Goal: Communication & Community: Ask a question

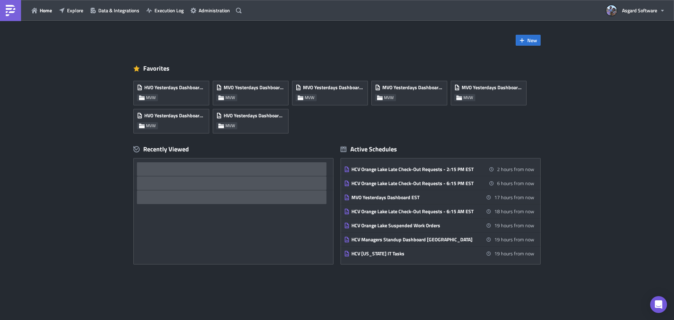
click at [79, 16] on div "Home Explore Data & Integrations Execution Log Administration" at bounding box center [122, 10] width 244 height 21
click at [80, 13] on span "Explore" at bounding box center [75, 10] width 16 height 7
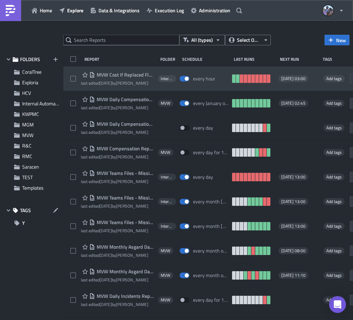
click at [130, 74] on span "MVW Cost If Replaced Flows" at bounding box center [124, 75] width 59 height 6
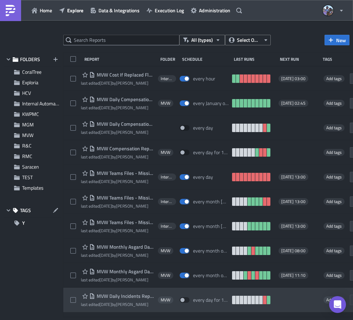
click at [180, 320] on div at bounding box center [176, 321] width 353 height 0
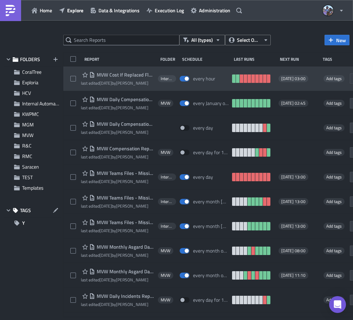
click at [119, 74] on span "MVW Cost If Replaced Flows" at bounding box center [124, 75] width 59 height 6
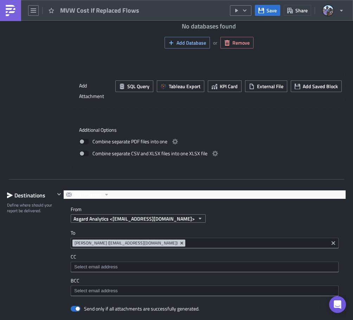
scroll to position [667, 0]
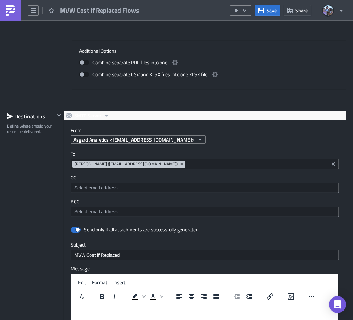
click at [71, 158] on div "To [EMAIL_ADDRESS][DOMAIN_NAME] [PERSON_NAME] ([EMAIL_ADDRESS][DOMAIN_NAME])" at bounding box center [205, 160] width 268 height 19
click at [71, 181] on div "CC" at bounding box center [205, 184] width 268 height 19
click at [73, 154] on label "To" at bounding box center [205, 154] width 268 height 6
click at [79, 155] on label "To" at bounding box center [205, 154] width 268 height 6
click at [44, 178] on div "Destinations Define where should your report be delivered." at bounding box center [31, 270] width 48 height 318
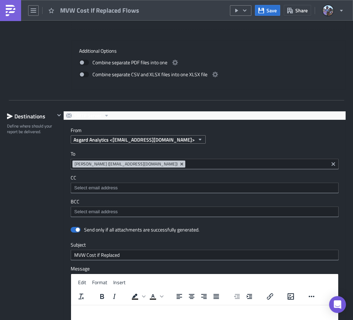
click at [31, 120] on div "Destinations" at bounding box center [31, 116] width 48 height 11
click at [198, 320] on div at bounding box center [176, 321] width 353 height 0
click at [71, 164] on div "[PERSON_NAME] ([EMAIL_ADDRESS][DOMAIN_NAME])" at bounding box center [205, 164] width 268 height 11
click at [71, 187] on div at bounding box center [205, 188] width 268 height 11
click at [164, 320] on div at bounding box center [176, 321] width 353 height 0
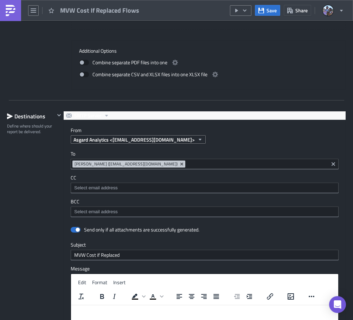
click at [71, 158] on div "To [EMAIL_ADDRESS][DOMAIN_NAME] [PERSON_NAME] ([EMAIL_ADDRESS][DOMAIN_NAME])" at bounding box center [205, 160] width 268 height 19
click at [101, 320] on div at bounding box center [176, 321] width 353 height 0
click at [191, 320] on div at bounding box center [176, 321] width 353 height 0
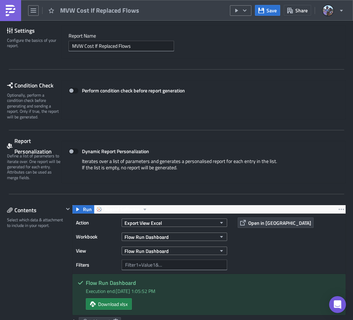
scroll to position [0, 0]
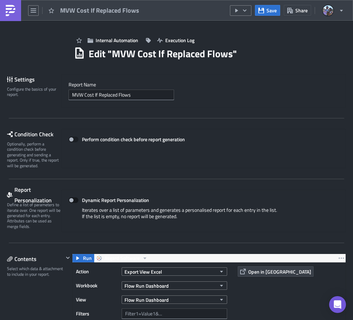
click at [73, 200] on span at bounding box center [73, 200] width 10 height 6
click at [73, 200] on input "Dynamic Report Personalization" at bounding box center [72, 200] width 5 height 5
checkbox input "true"
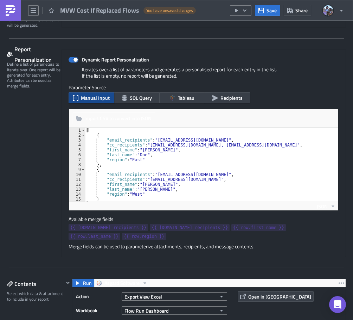
scroll to position [105, 0]
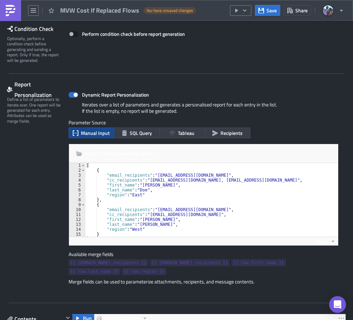
click at [69, 147] on div "Import CSV to convert into JSON Choose CSV file... (max 10MB)" at bounding box center [203, 153] width 269 height 19
click at [107, 320] on div at bounding box center [176, 321] width 353 height 0
click at [102, 320] on div at bounding box center [176, 321] width 353 height 0
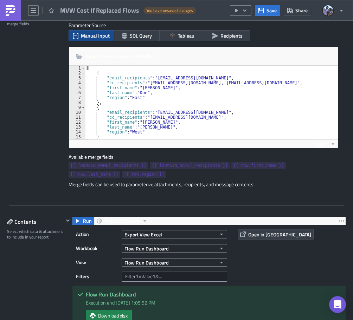
scroll to position [211, 0]
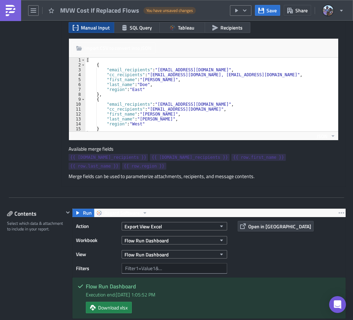
click at [186, 320] on div at bounding box center [176, 321] width 353 height 0
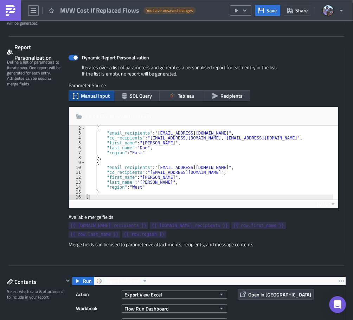
scroll to position [140, 0]
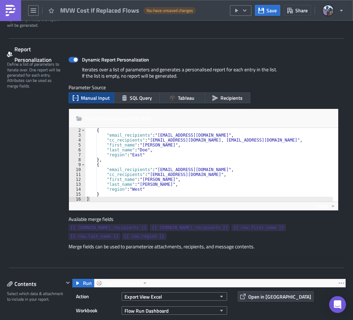
click at [29, 302] on div "Select which data & attachment to include in your report." at bounding box center [35, 296] width 57 height 11
click at [243, 146] on div "{ "email_recipients" : "[EMAIL_ADDRESS][DOMAIN_NAME]" , "cc_recipients" : "[EMA…" at bounding box center [209, 170] width 248 height 84
click at [184, 320] on div at bounding box center [176, 321] width 353 height 0
click at [231, 189] on div "{ "email_recipients" : "[EMAIL_ADDRESS][DOMAIN_NAME]" , "cc_recipients" : "[EMA…" at bounding box center [209, 170] width 248 height 84
click at [124, 320] on div at bounding box center [176, 321] width 353 height 0
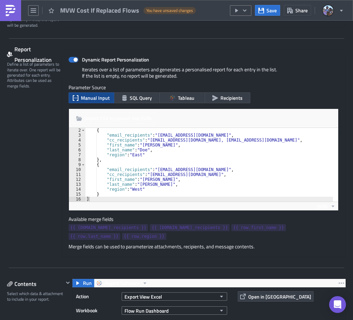
click at [121, 320] on div at bounding box center [176, 321] width 353 height 0
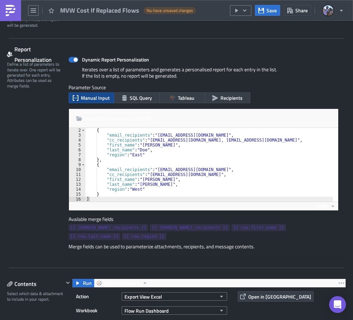
click at [121, 320] on div at bounding box center [176, 321] width 353 height 0
click at [98, 320] on div at bounding box center [176, 321] width 353 height 0
click at [104, 320] on div at bounding box center [176, 321] width 353 height 0
click at [100, 320] on div at bounding box center [176, 321] width 353 height 0
click at [190, 320] on div at bounding box center [176, 321] width 353 height 0
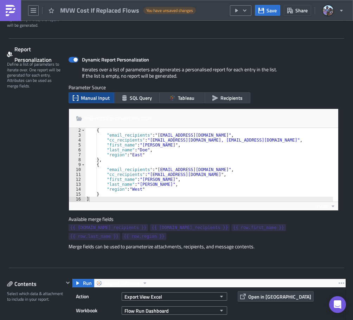
type textarea ""cc_recipients": "[EMAIL_ADDRESS][DOMAIN_NAME]","
click at [171, 173] on div "{ "email_recipients" : "[EMAIL_ADDRESS][DOMAIN_NAME]" , "cc_recipients" : "[EMA…" at bounding box center [209, 170] width 248 height 84
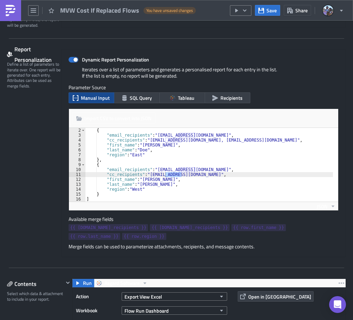
click at [85, 136] on div "{ "email_recipients" : "[EMAIL_ADDRESS][DOMAIN_NAME]" , "cc_recipients" : "[EMA…" at bounding box center [209, 170] width 248 height 84
click at [106, 320] on div at bounding box center [176, 321] width 353 height 0
click at [193, 320] on div at bounding box center [176, 321] width 353 height 0
click at [12, 16] on link at bounding box center [10, 10] width 21 height 21
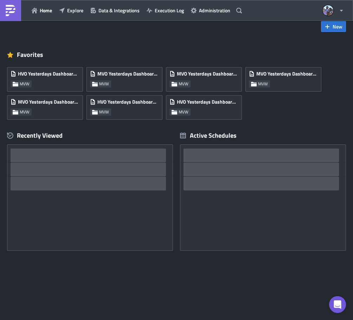
scroll to position [14, 0]
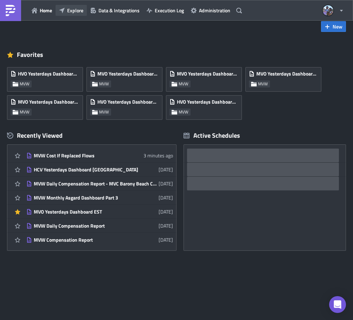
click at [78, 12] on span "Explore" at bounding box center [75, 10] width 16 height 7
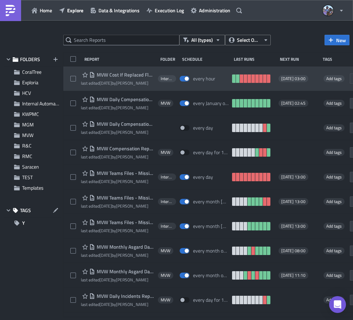
click at [133, 74] on span "MVW Cost If Replaced Flows" at bounding box center [124, 75] width 59 height 6
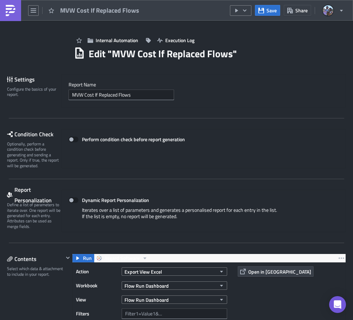
click at [11, 14] on img at bounding box center [10, 10] width 11 height 11
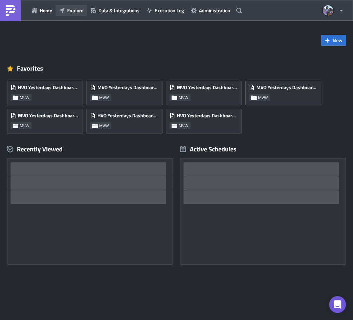
click at [74, 13] on span "Explore" at bounding box center [75, 10] width 16 height 7
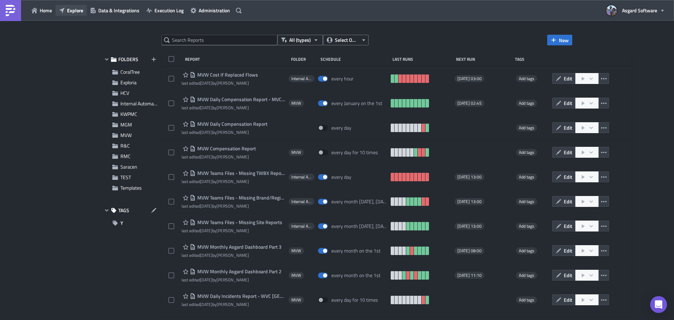
click at [74, 10] on span "Explore" at bounding box center [75, 10] width 16 height 7
click at [51, 13] on span "Home" at bounding box center [46, 10] width 12 height 7
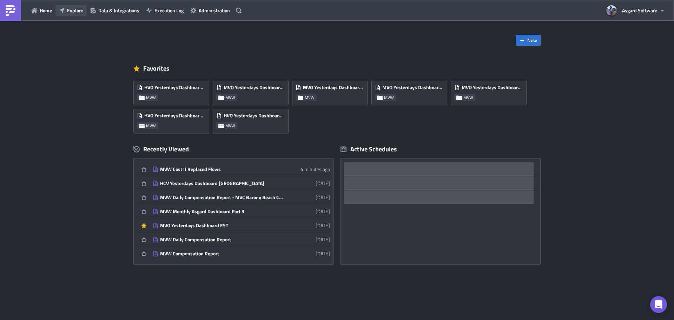
click at [77, 13] on span "Explore" at bounding box center [75, 10] width 16 height 7
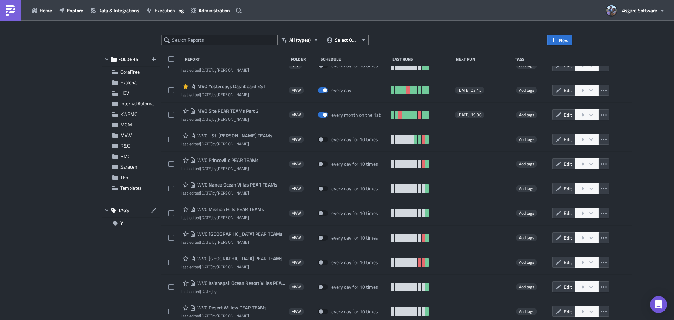
scroll to position [1821, 0]
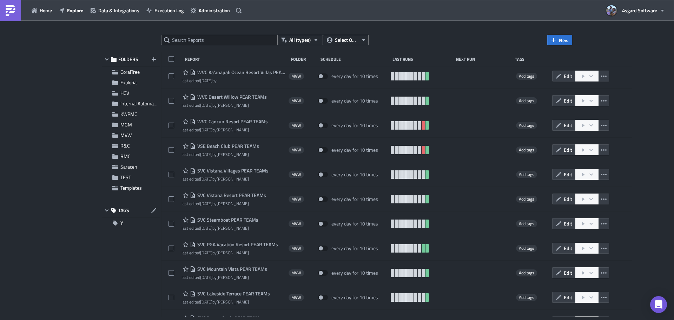
click at [57, 16] on div "Home Explore Data & Integrations Execution Log Administration" at bounding box center [122, 10] width 244 height 21
click at [65, 11] on button "Explore" at bounding box center [70, 10] width 31 height 11
click at [67, 11] on span "Explore" at bounding box center [75, 10] width 16 height 7
click at [43, 10] on span "Home" at bounding box center [46, 10] width 12 height 7
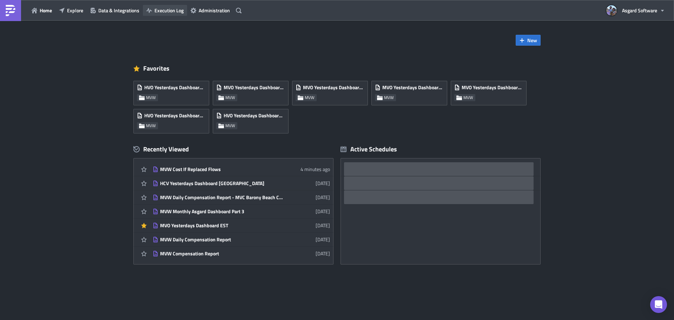
click at [164, 8] on span "Execution Log" at bounding box center [168, 10] width 29 height 7
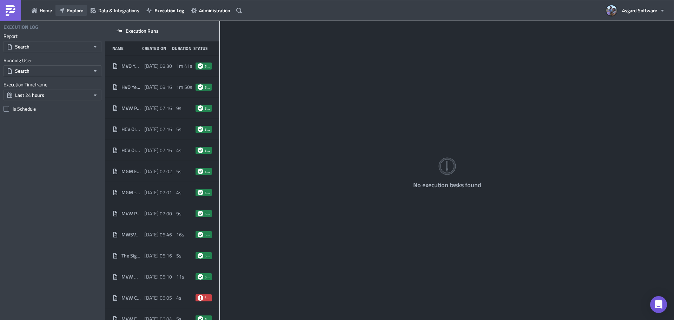
click at [66, 11] on button "Explore" at bounding box center [70, 10] width 31 height 11
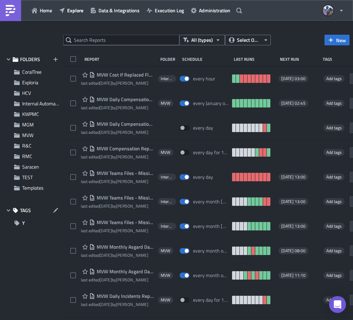
click at [65, 53] on div "Report Folder Schedule Last Runs Next Run Tags" at bounding box center [235, 59] width 345 height 14
click at [66, 55] on div "Report Folder Schedule Last Runs Next Run Tags" at bounding box center [235, 59] width 345 height 14
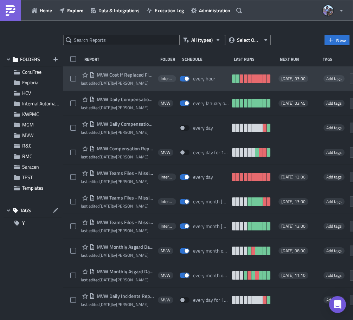
click at [68, 71] on div "MVW Cost If Replaced Flows last edited 2 days ago by Jordan Valsvik Internal Au…" at bounding box center [235, 78] width 345 height 25
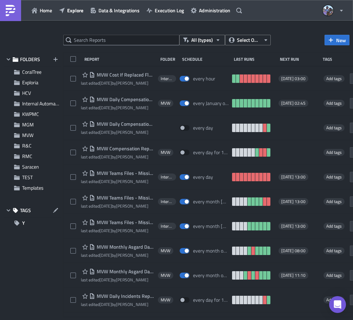
click at [106, 320] on div at bounding box center [176, 321] width 353 height 0
click at [105, 320] on div at bounding box center [176, 321] width 353 height 0
click at [101, 320] on div at bounding box center [176, 321] width 353 height 0
click at [103, 320] on div at bounding box center [176, 321] width 353 height 0
click at [119, 320] on div at bounding box center [176, 321] width 353 height 0
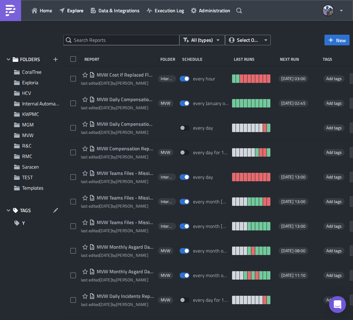
click at [119, 320] on div at bounding box center [176, 321] width 353 height 0
click at [171, 320] on div at bounding box center [176, 321] width 353 height 0
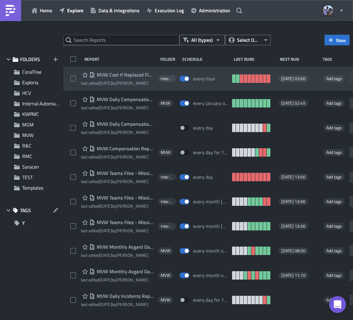
click at [68, 70] on div "MVW Cost If Replaced Flows last edited 2 days ago by Jordan Valsvik Internal Au…" at bounding box center [235, 78] width 345 height 25
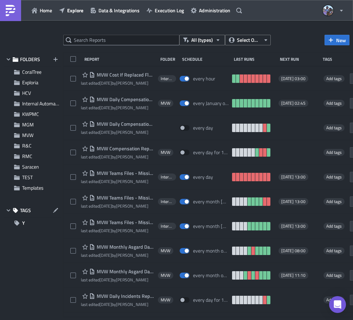
click at [108, 320] on div at bounding box center [176, 321] width 353 height 0
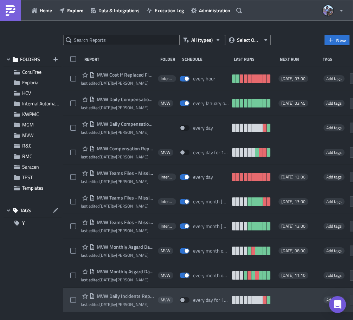
click at [173, 320] on div at bounding box center [176, 321] width 353 height 0
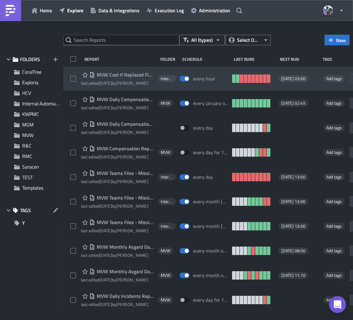
click at [71, 72] on div at bounding box center [75, 79] width 11 height 14
click at [68, 68] on div "MVW Cost If Replaced Flows last edited 2 days ago by Jordan Valsvik Internal Au…" at bounding box center [235, 78] width 345 height 25
click at [76, 72] on div at bounding box center [75, 79] width 11 height 14
click at [75, 67] on div "MVW Cost If Replaced Flows last edited 2 days ago by Jordan Valsvik Internal Au…" at bounding box center [235, 78] width 345 height 25
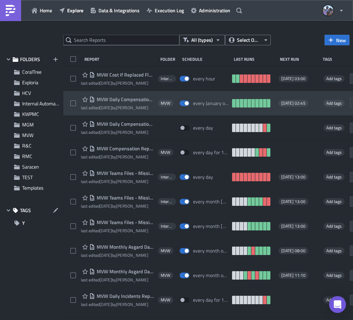
click at [72, 93] on div "MVW Daily Compensation Report - MVC Barony Beach Club last edited 3 weeks ago b…" at bounding box center [235, 103] width 345 height 25
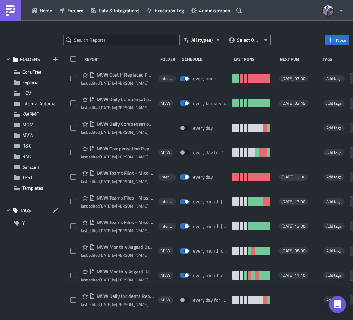
click at [182, 320] on div at bounding box center [176, 321] width 353 height 0
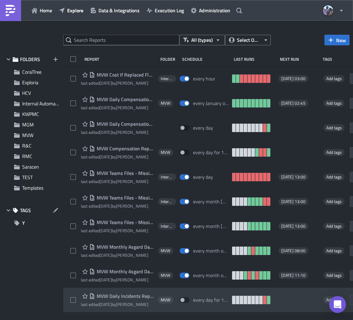
click at [180, 320] on div at bounding box center [176, 321] width 353 height 0
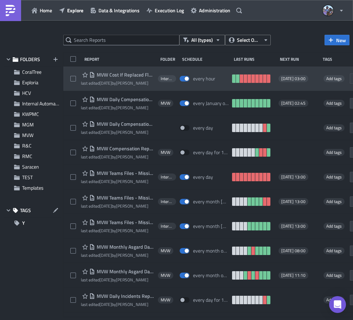
click at [129, 75] on span "MVW Cost If Replaced Flows" at bounding box center [124, 75] width 59 height 6
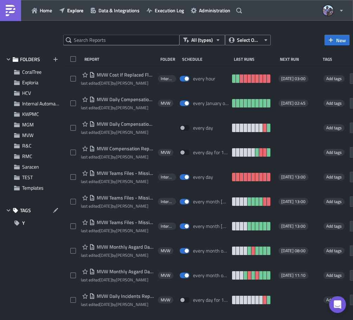
click at [187, 320] on div at bounding box center [176, 321] width 353 height 0
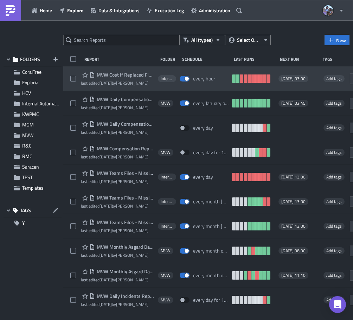
click at [139, 73] on span "MVW Cost If Replaced Flows" at bounding box center [124, 75] width 59 height 6
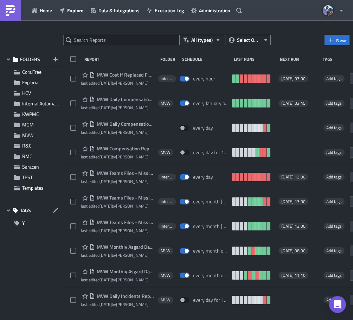
click at [124, 320] on div at bounding box center [176, 321] width 353 height 0
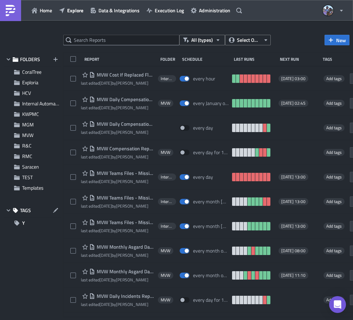
click at [102, 320] on div at bounding box center [176, 321] width 353 height 0
click at [108, 320] on div at bounding box center [176, 321] width 353 height 0
click at [107, 320] on div at bounding box center [176, 321] width 353 height 0
click at [108, 320] on div at bounding box center [176, 321] width 353 height 0
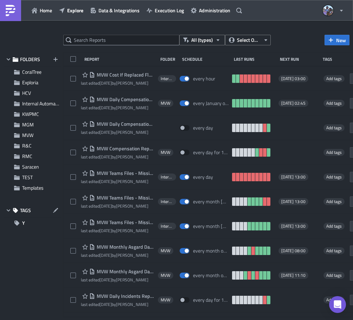
click at [108, 320] on div at bounding box center [176, 321] width 353 height 0
click at [120, 320] on div at bounding box center [176, 321] width 353 height 0
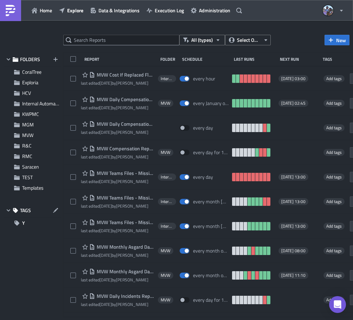
click at [120, 320] on div at bounding box center [176, 321] width 353 height 0
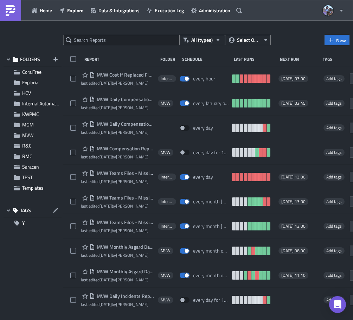
click at [120, 320] on div at bounding box center [176, 321] width 353 height 0
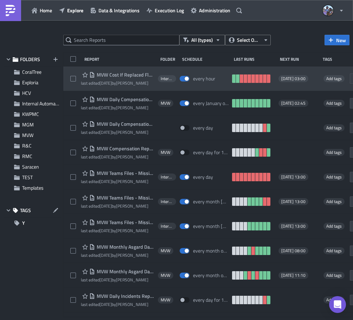
click at [127, 75] on span "MVW Cost If Replaced Flows" at bounding box center [124, 75] width 59 height 6
click at [126, 74] on span "MVW Cost If Replaced Flows" at bounding box center [124, 75] width 59 height 6
click at [114, 75] on span "MVW Cost If Replaced Flows" at bounding box center [124, 75] width 59 height 6
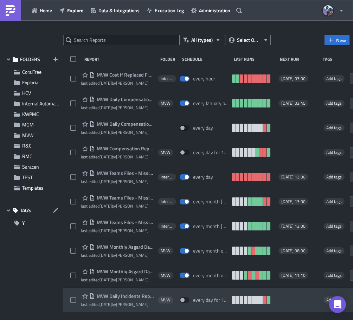
click at [171, 294] on div "MVW Daily Incidents Report - WVC Princeville last edited 3 months ago by Jordan…" at bounding box center [235, 300] width 345 height 25
click at [150, 293] on div "MVW Daily Incidents Report - WVC Princeville last edited 3 months ago by Jordan…" at bounding box center [235, 300] width 345 height 25
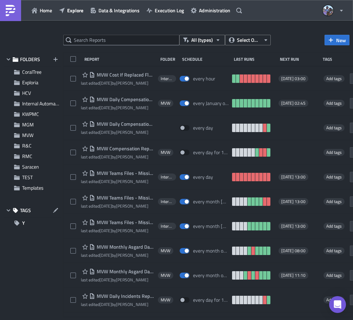
click at [192, 320] on div at bounding box center [176, 321] width 353 height 0
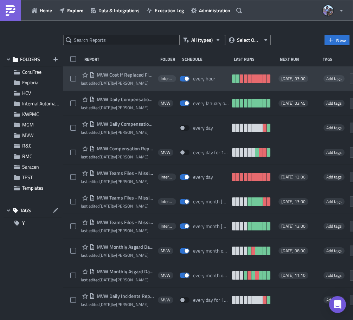
click at [127, 74] on span "MVW Cost If Replaced Flows" at bounding box center [124, 75] width 59 height 6
click at [112, 75] on span "MVW Cost If Replaced Flows" at bounding box center [124, 75] width 59 height 6
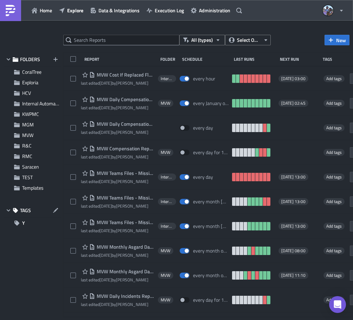
click at [119, 320] on div at bounding box center [176, 321] width 353 height 0
click at [118, 320] on div at bounding box center [176, 321] width 353 height 0
click at [103, 320] on div at bounding box center [176, 321] width 353 height 0
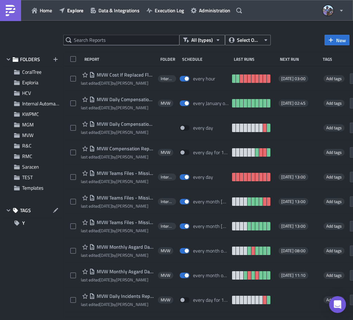
click at [103, 320] on div at bounding box center [176, 321] width 353 height 0
click at [102, 320] on div at bounding box center [176, 321] width 353 height 0
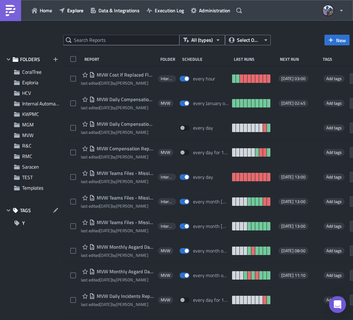
click at [103, 320] on div at bounding box center [176, 321] width 353 height 0
click at [113, 320] on div at bounding box center [176, 321] width 353 height 0
click at [114, 320] on div at bounding box center [176, 321] width 353 height 0
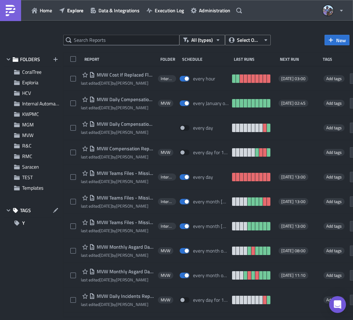
click at [118, 320] on div at bounding box center [176, 321] width 353 height 0
click at [119, 320] on div at bounding box center [176, 321] width 353 height 0
click at [124, 320] on div at bounding box center [176, 321] width 353 height 0
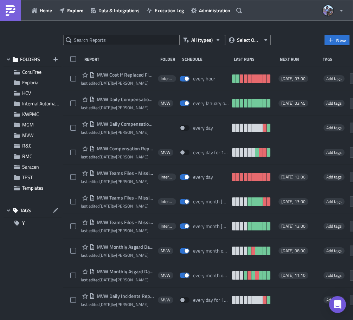
click at [109, 320] on div at bounding box center [176, 321] width 353 height 0
click at [120, 320] on div at bounding box center [176, 321] width 353 height 0
click at [119, 320] on div at bounding box center [176, 321] width 353 height 0
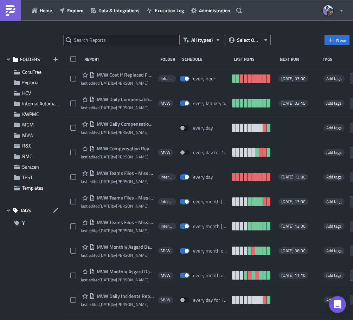
click at [119, 320] on div at bounding box center [176, 321] width 353 height 0
click at [118, 320] on div at bounding box center [176, 321] width 353 height 0
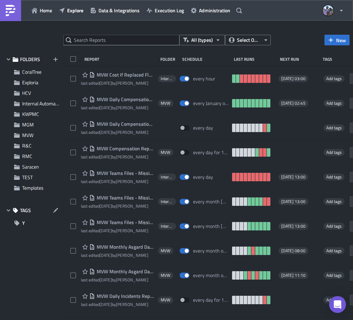
click at [118, 320] on div at bounding box center [176, 321] width 353 height 0
click at [105, 320] on div at bounding box center [176, 321] width 353 height 0
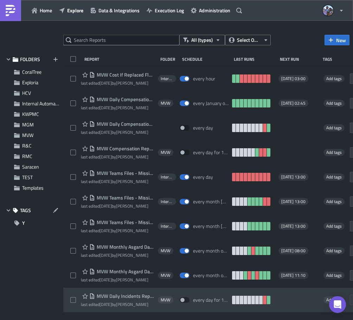
click at [180, 320] on div at bounding box center [176, 321] width 353 height 0
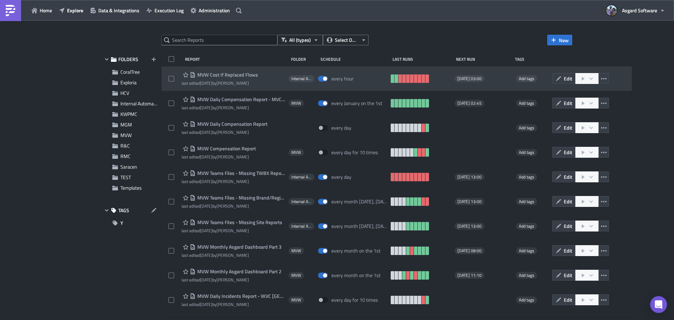
click at [233, 73] on span "MVW Cost If Replaced Flows" at bounding box center [227, 75] width 62 height 6
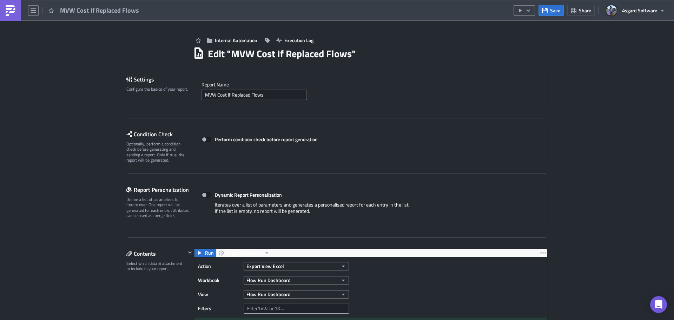
click at [11, 9] on img at bounding box center [10, 10] width 11 height 11
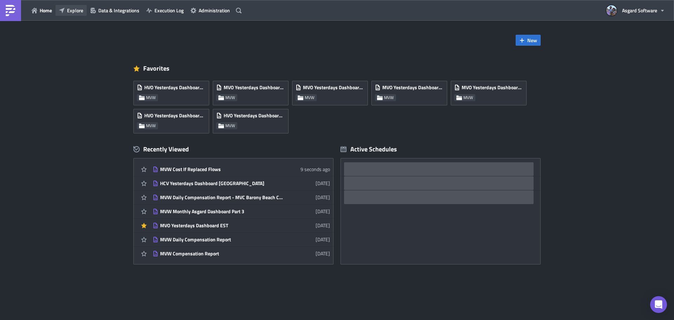
click at [71, 15] on button "Explore" at bounding box center [70, 10] width 31 height 11
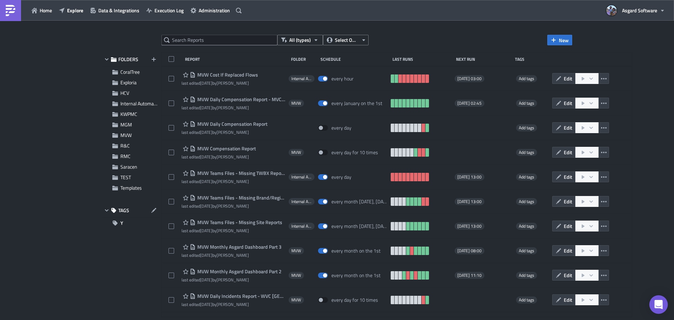
click at [352, 302] on icon "Open Intercom Messenger" at bounding box center [658, 304] width 8 height 9
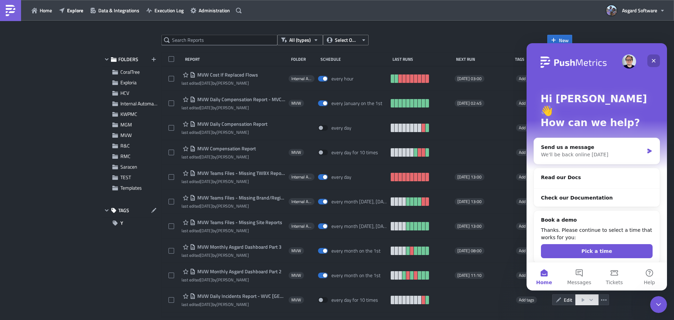
click at [352, 60] on icon "Close" at bounding box center [654, 61] width 6 height 6
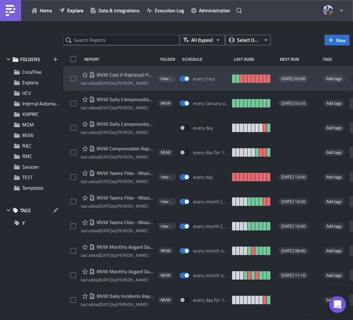
click at [352, 79] on icon "button" at bounding box center [356, 79] width 6 height 6
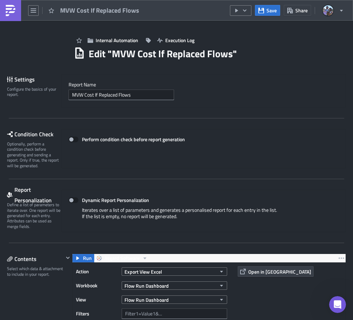
click at [13, 13] on img at bounding box center [10, 10] width 11 height 11
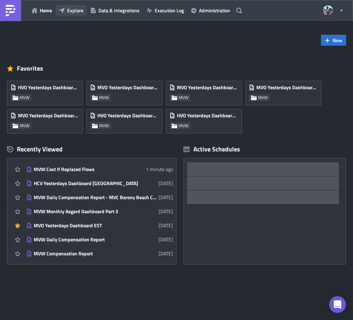
click at [68, 12] on span "Explore" at bounding box center [75, 10] width 16 height 7
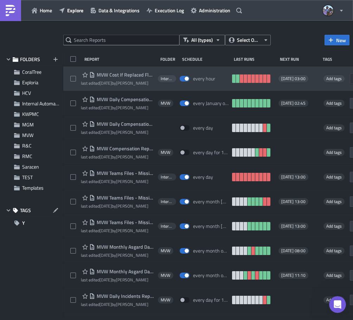
click at [349, 78] on button "Edit" at bounding box center [356, 78] width 15 height 11
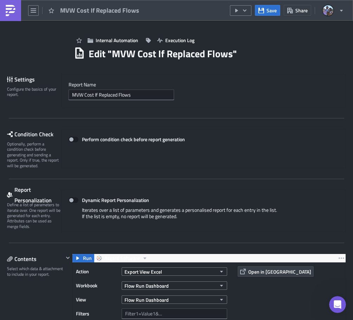
click at [11, 11] on img at bounding box center [10, 10] width 11 height 11
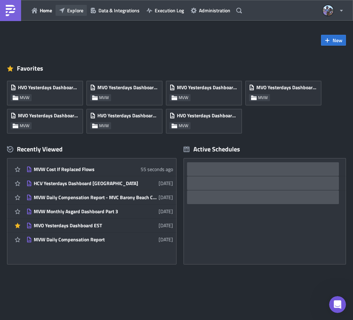
click at [73, 9] on span "Explore" at bounding box center [75, 10] width 16 height 7
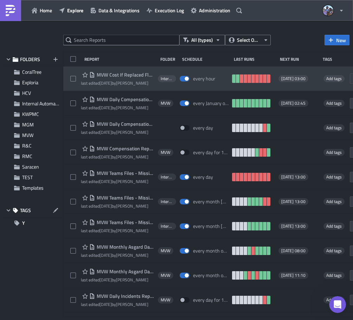
click at [124, 73] on span "MVW Cost If Replaced Flows" at bounding box center [124, 75] width 59 height 6
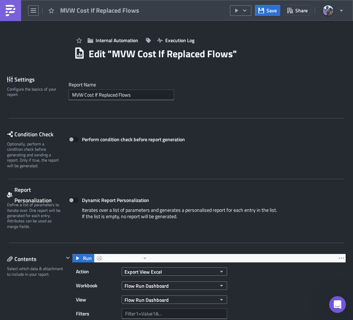
click at [15, 11] on img at bounding box center [10, 10] width 11 height 11
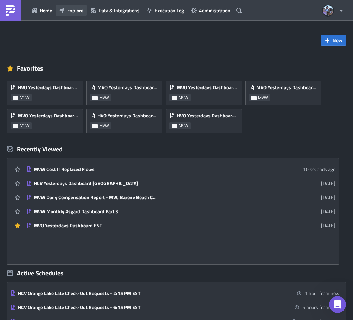
click at [72, 8] on span "Explore" at bounding box center [75, 10] width 16 height 7
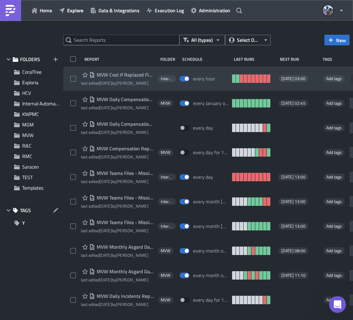
click at [352, 78] on icon "button" at bounding box center [356, 79] width 6 height 6
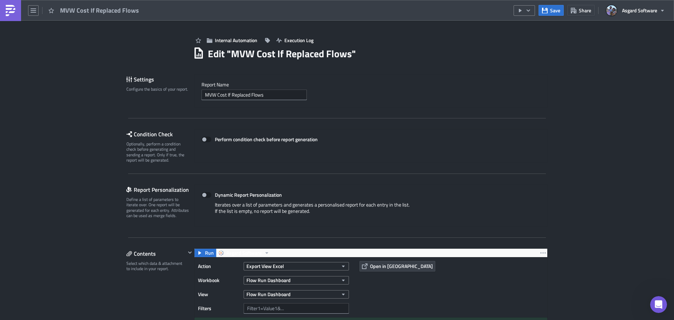
click at [13, 18] on link at bounding box center [10, 10] width 21 height 21
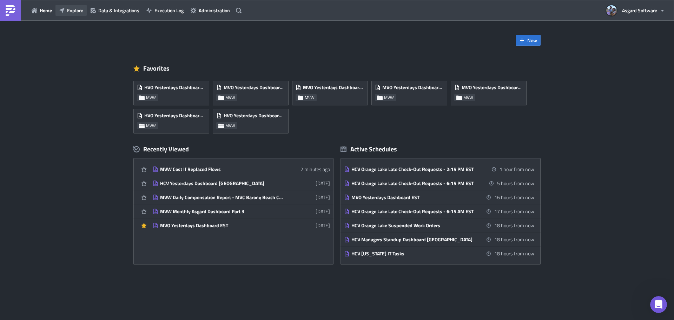
click at [78, 8] on span "Explore" at bounding box center [75, 10] width 16 height 7
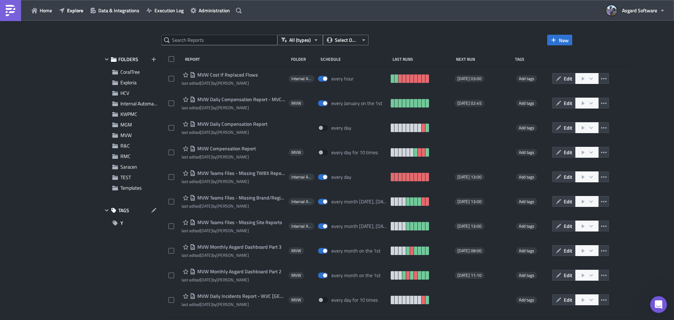
drag, startPoint x: 516, startPoint y: 53, endPoint x: 508, endPoint y: 58, distance: 8.7
drag, startPoint x: 508, startPoint y: 58, endPoint x: 95, endPoint y: 47, distance: 413.7
click at [78, 49] on div "All (types) Select Owner New FOLDERS CoralTree Exploria HCV Internal Automation…" at bounding box center [337, 171] width 674 height 300
click at [173, 59] on span at bounding box center [172, 59] width 6 height 6
click at [173, 59] on input "checkbox" at bounding box center [172, 60] width 5 height 5
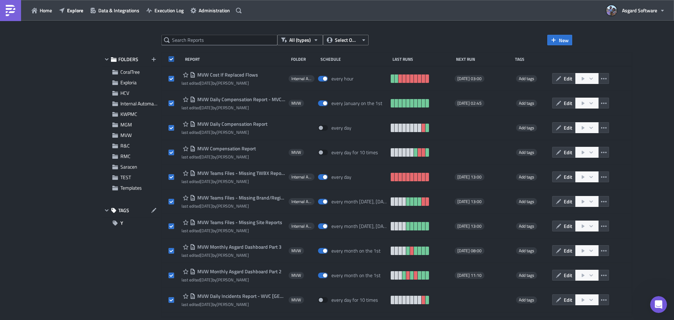
checkbox input "true"
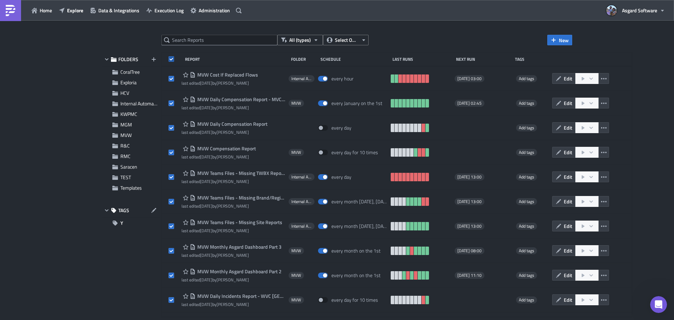
checkbox input "true"
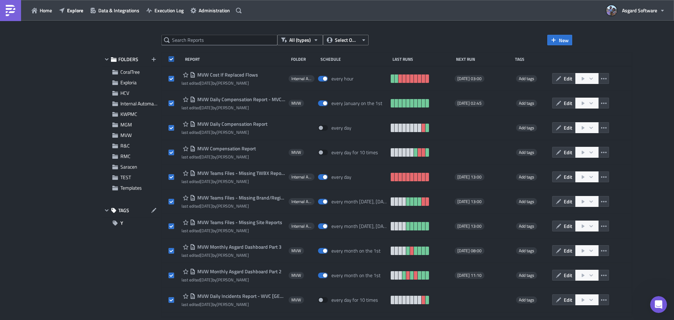
checkbox input "true"
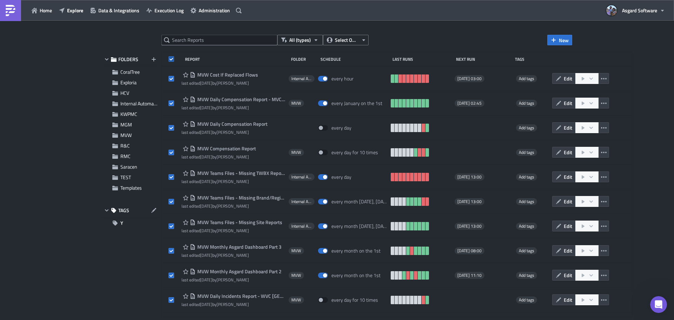
checkbox input "true"
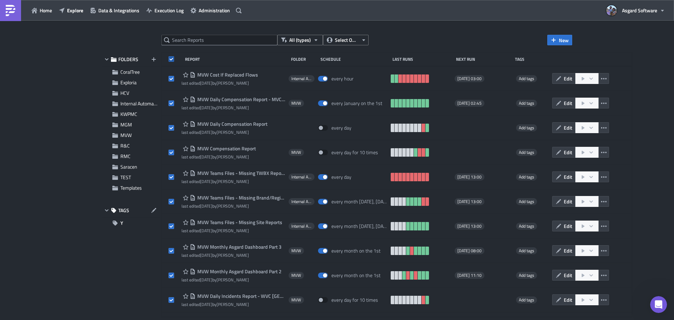
checkbox input "true"
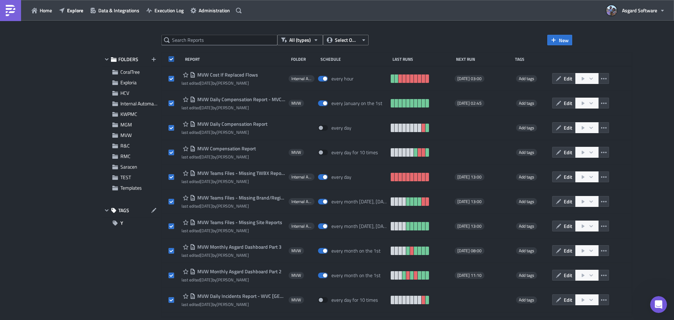
checkbox input "true"
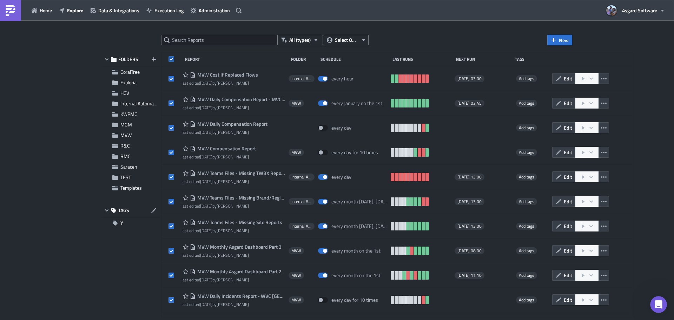
checkbox input "true"
click at [173, 59] on span at bounding box center [172, 59] width 6 height 6
click at [173, 59] on input "checkbox" at bounding box center [172, 60] width 5 height 5
checkbox input "false"
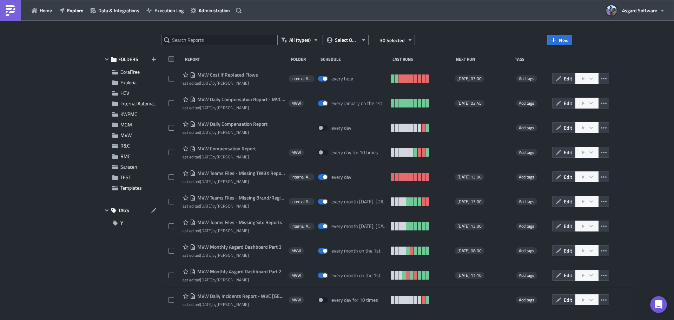
checkbox input "false"
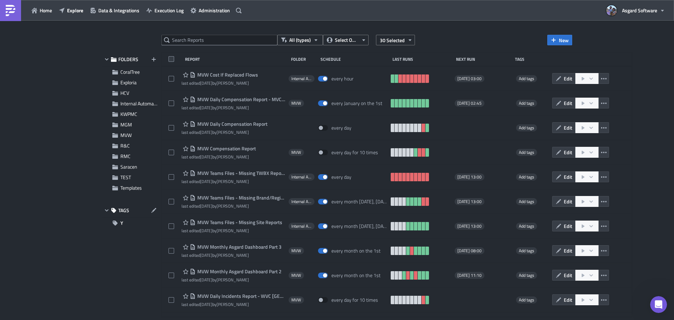
checkbox input "false"
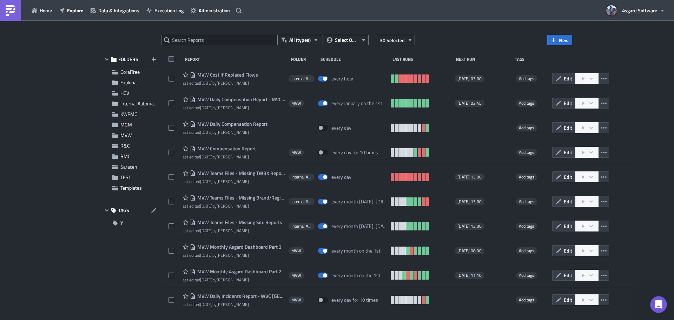
checkbox input "false"
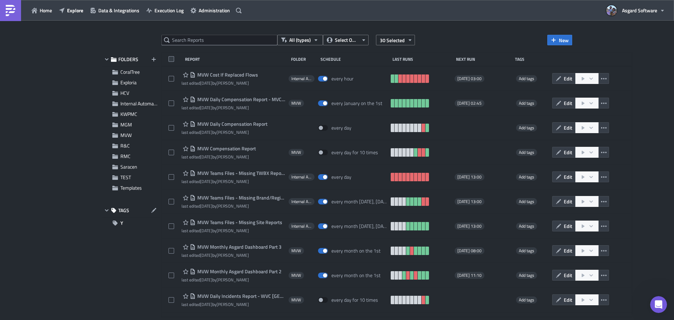
checkbox input "false"
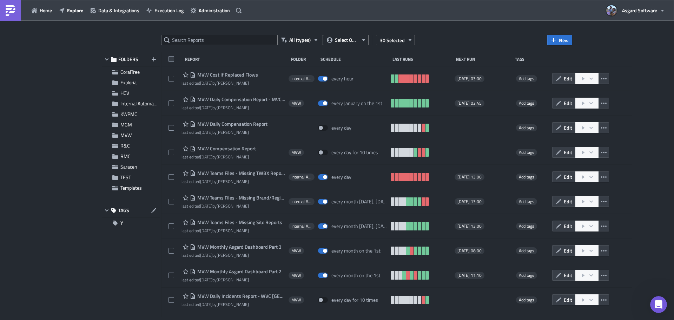
checkbox input "false"
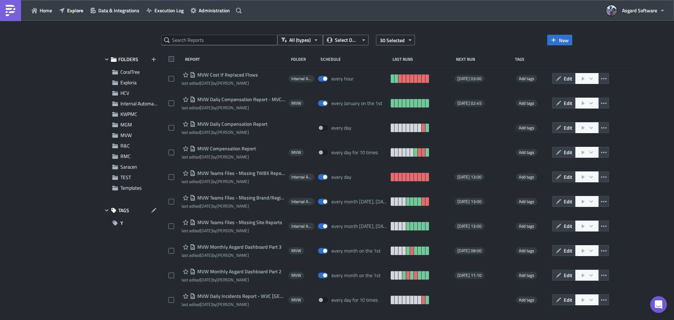
checkbox input "false"
click at [173, 56] on span at bounding box center [172, 59] width 6 height 6
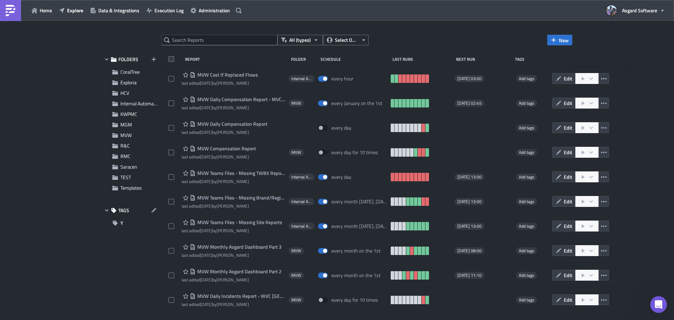
click at [173, 58] on input "checkbox" at bounding box center [172, 60] width 5 height 5
checkbox input "true"
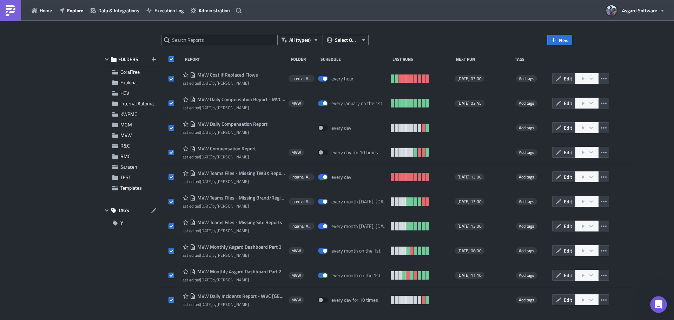
checkbox input "true"
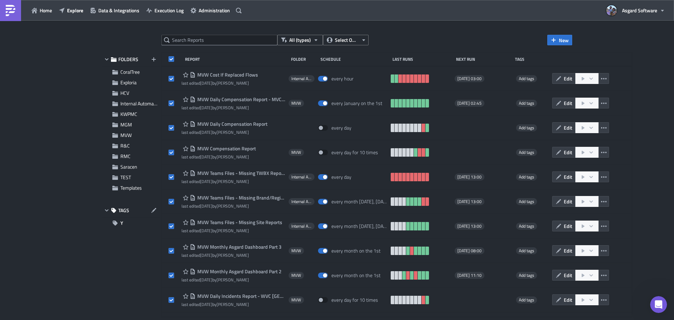
checkbox input "true"
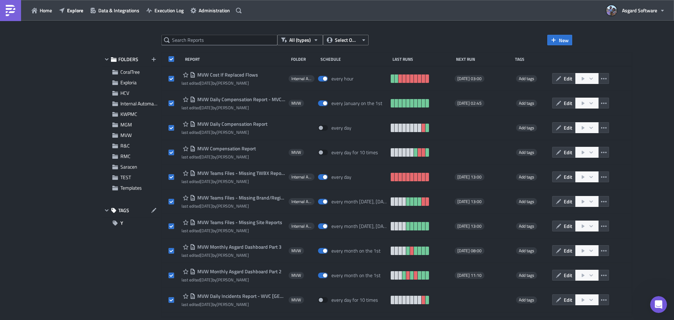
checkbox input "true"
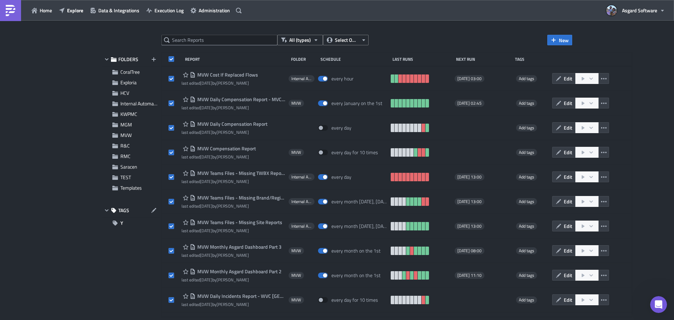
checkbox input "true"
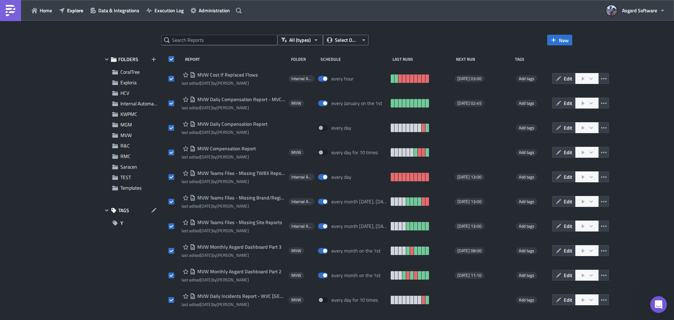
checkbox input "true"
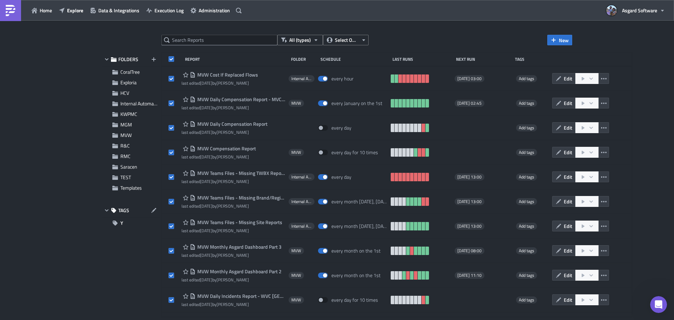
checkbox input "true"
click at [352, 38] on span "30 Selected" at bounding box center [392, 40] width 25 height 7
click at [352, 32] on div "All (types) Select Owner 30 Selected New FOLDERS CoralTree Exploria HCV Interna…" at bounding box center [337, 171] width 674 height 300
click at [70, 10] on span "Explore" at bounding box center [75, 10] width 16 height 7
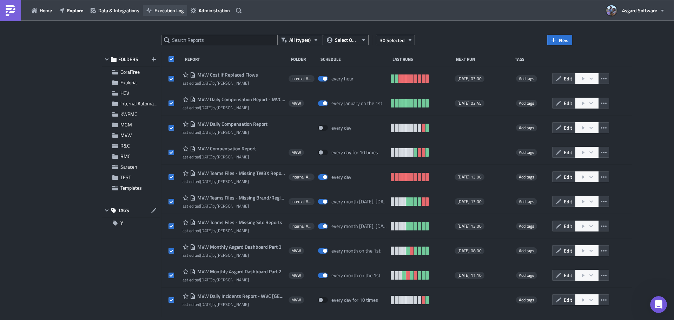
click at [177, 12] on span "Execution Log" at bounding box center [168, 10] width 29 height 7
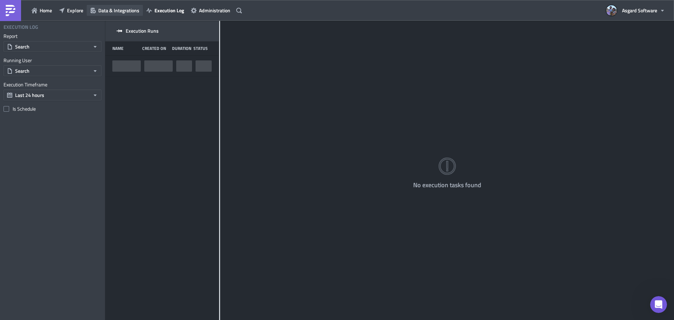
click at [116, 8] on span "Data & Integrations" at bounding box center [118, 10] width 41 height 7
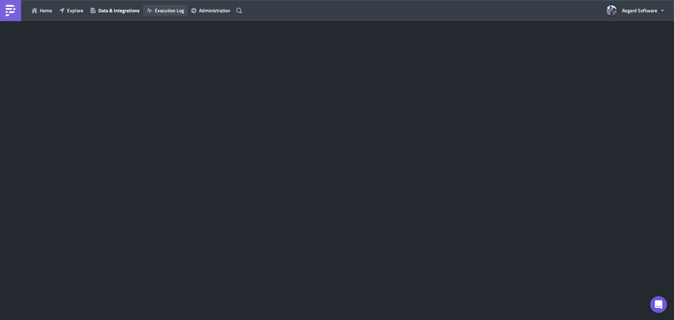
click at [167, 9] on span "Execution Log" at bounding box center [169, 10] width 29 height 7
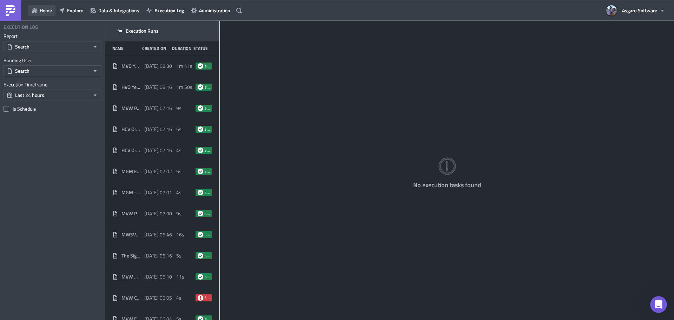
click at [43, 13] on span "Home" at bounding box center [46, 10] width 12 height 7
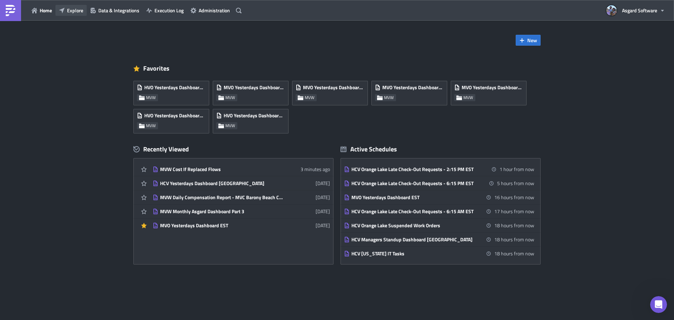
click at [78, 13] on span "Explore" at bounding box center [75, 10] width 16 height 7
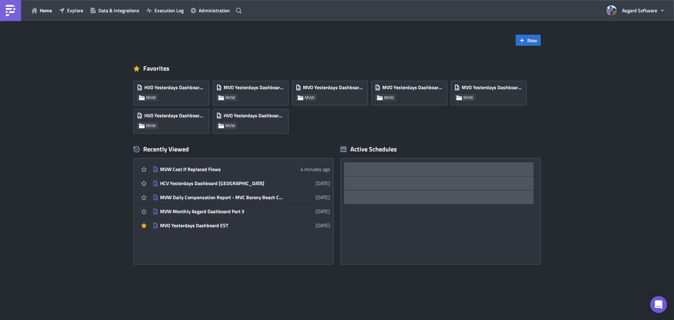
click at [12, 14] on img at bounding box center [10, 10] width 11 height 11
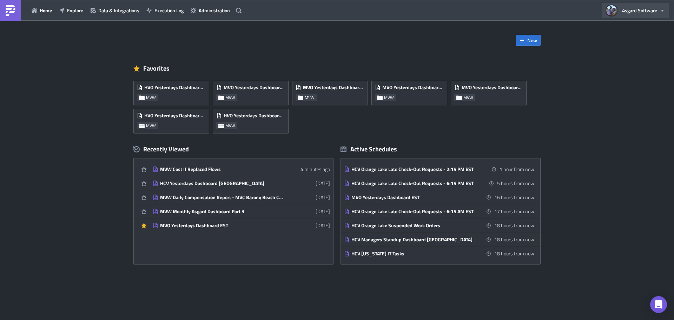
click at [637, 13] on span "Asgard Software" at bounding box center [639, 10] width 35 height 7
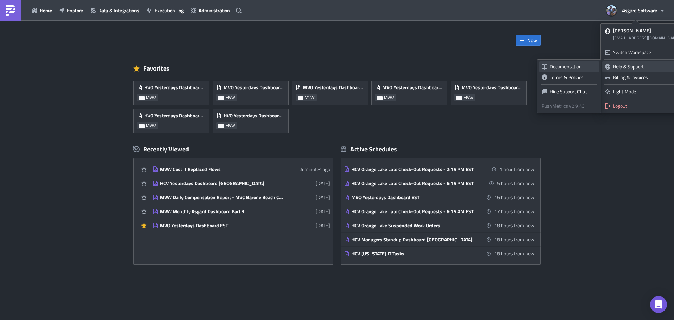
click at [558, 68] on div "Documentation" at bounding box center [573, 66] width 47 height 7
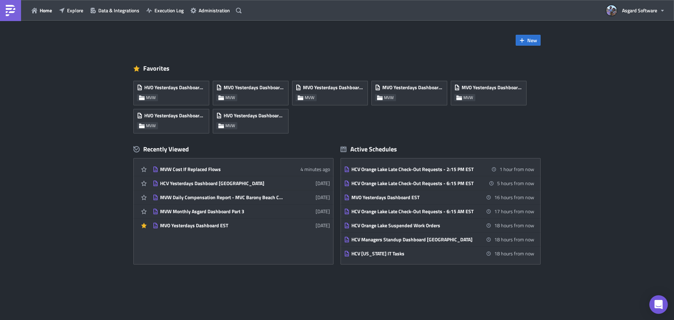
click at [660, 303] on icon "Open Intercom Messenger" at bounding box center [658, 304] width 8 height 9
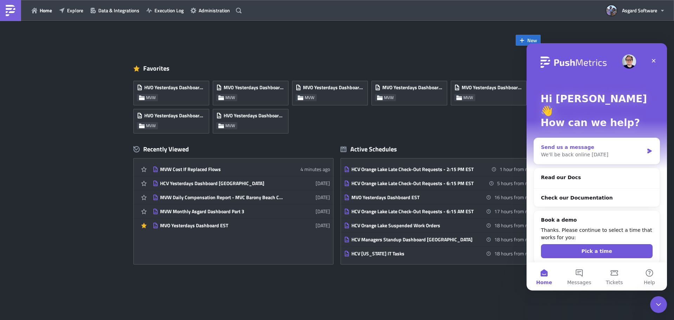
click at [598, 151] on div "We'll be back online on Monday" at bounding box center [592, 154] width 103 height 7
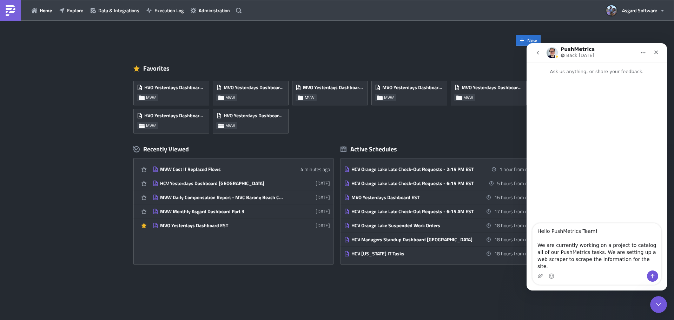
click at [585, 259] on textarea "Hello PushMetrics Team! We are currently working on a project to catalog all of…" at bounding box center [597, 246] width 129 height 47
click at [595, 252] on textarea "Hello PushMetrics Team! We are currently working on a project to catalog all of…" at bounding box center [597, 243] width 129 height 54
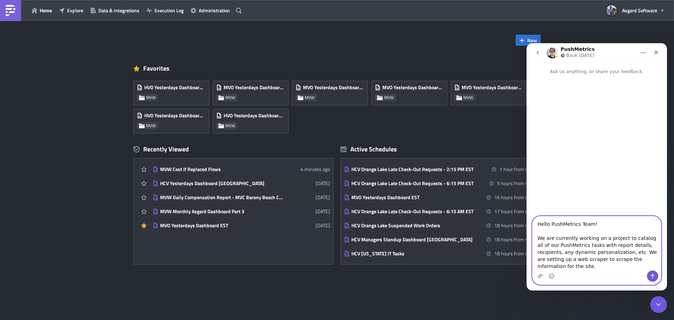
drag, startPoint x: 610, startPoint y: 273, endPoint x: 626, endPoint y: 268, distance: 16.9
click at [627, 268] on textarea "Hello PushMetrics Team! We are currently working on a project to catalog all of…" at bounding box center [597, 243] width 129 height 54
click at [646, 267] on textarea "Hello PushMetrics Team! We are currently working on a project to catalog all of…" at bounding box center [597, 243] width 129 height 54
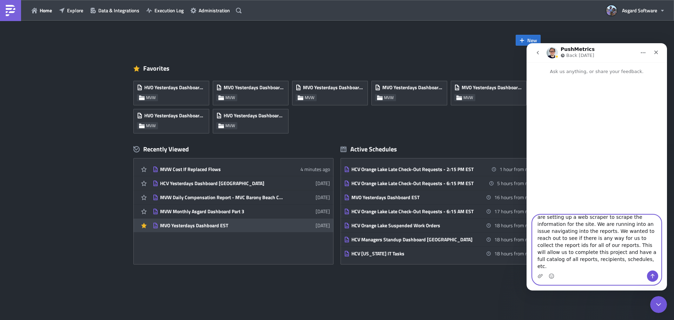
scroll to position [48, 0]
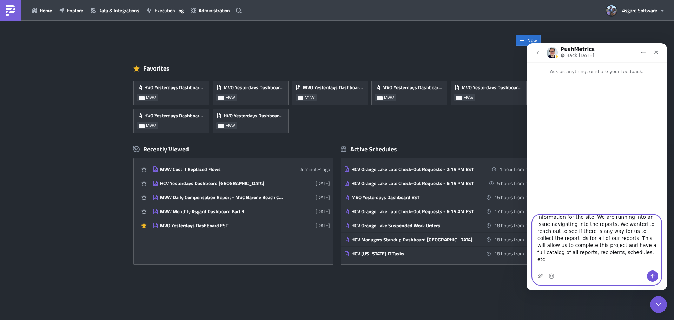
paste textarea ", We are working on a project to catalog all of our PushMetrics reports, includ…"
type textarea "Hello PushMetrics Team, We are working on a project to catalog all of our PushM…"
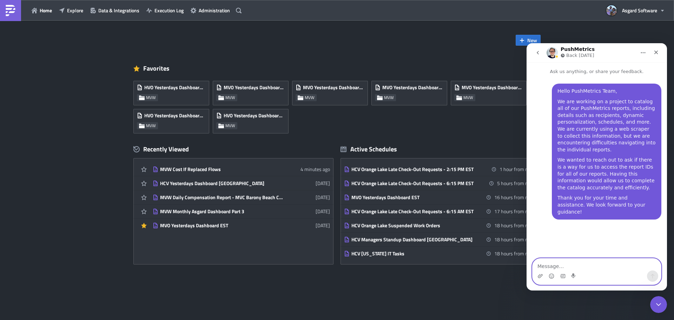
scroll to position [0, 0]
click at [657, 52] on icon "Close" at bounding box center [656, 53] width 4 height 4
